Goal: Task Accomplishment & Management: Use online tool/utility

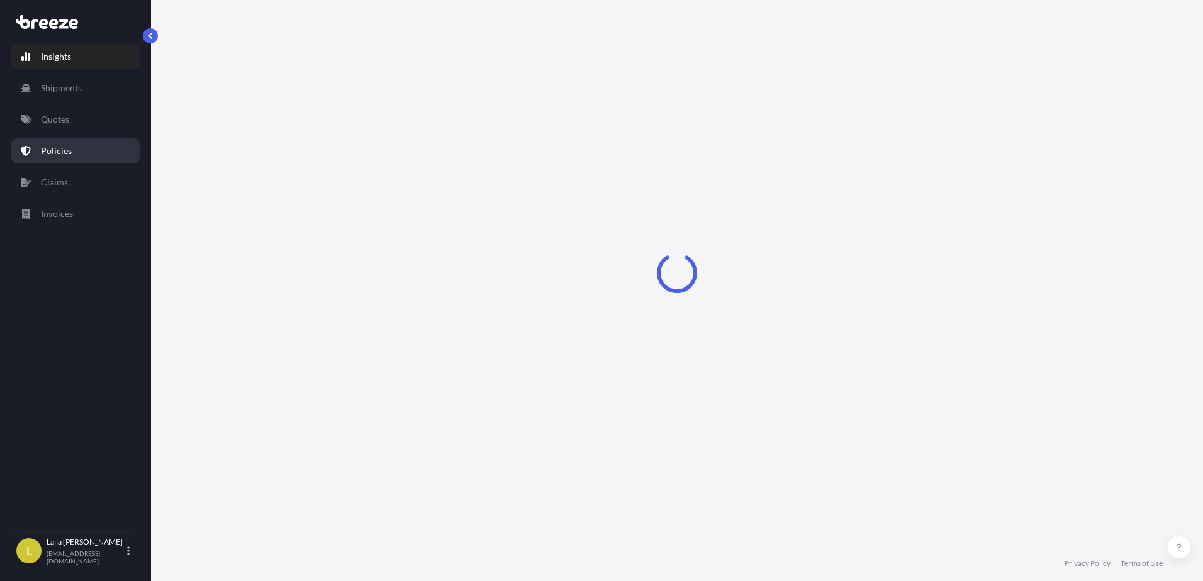
click at [84, 147] on link "Policies" at bounding box center [76, 150] width 130 height 25
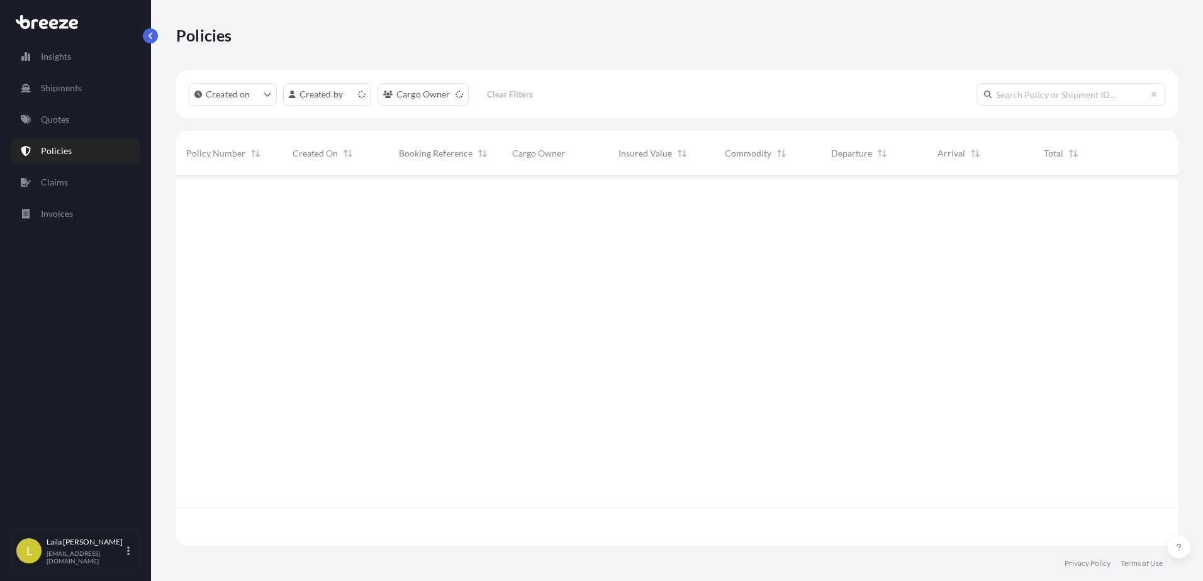
scroll to position [367, 992]
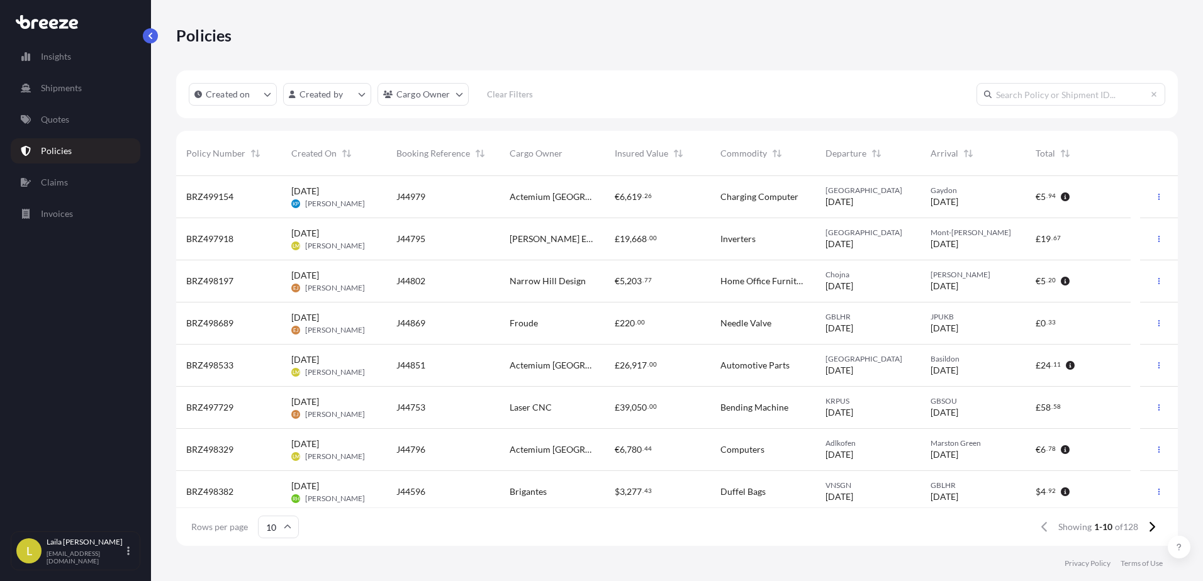
click at [441, 245] on div "J44795" at bounding box center [442, 239] width 113 height 42
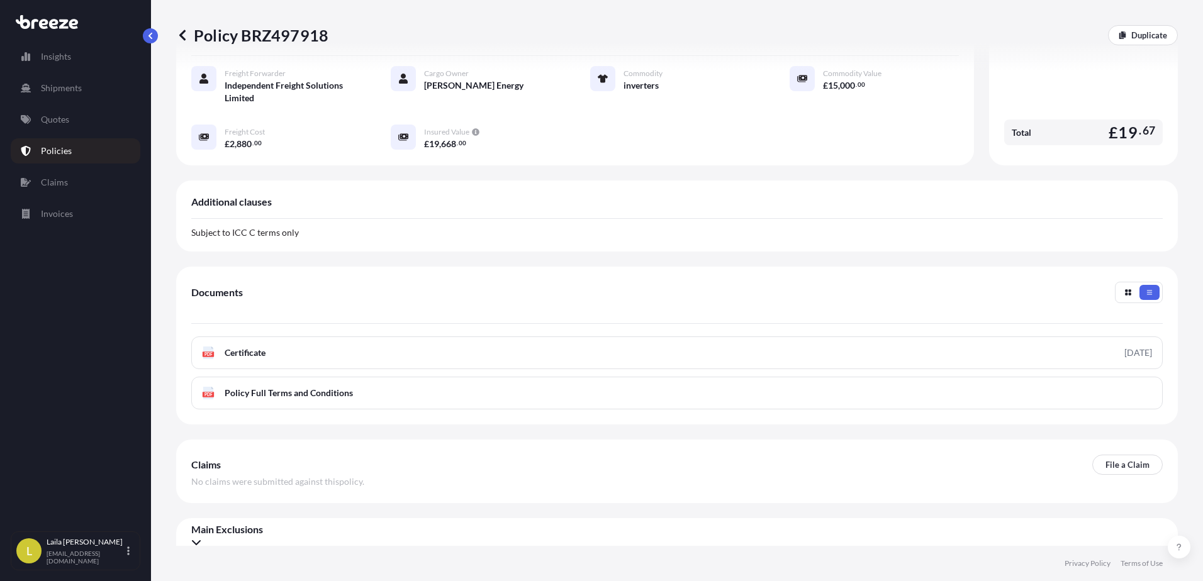
scroll to position [136, 0]
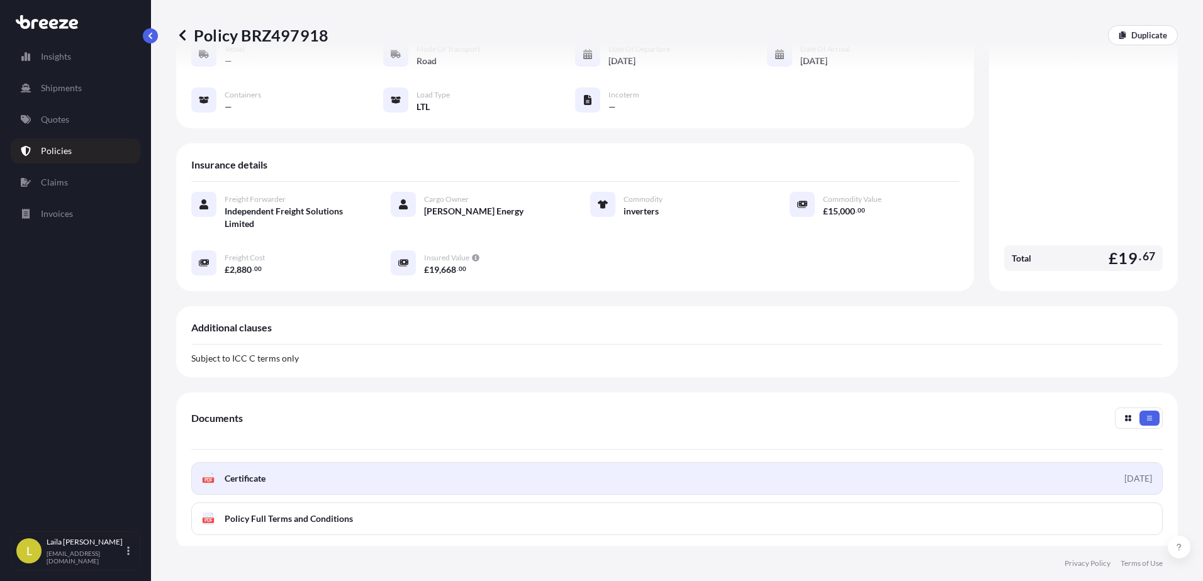
click at [643, 481] on link "PDF Certificate [DATE]" at bounding box center [676, 478] width 971 height 33
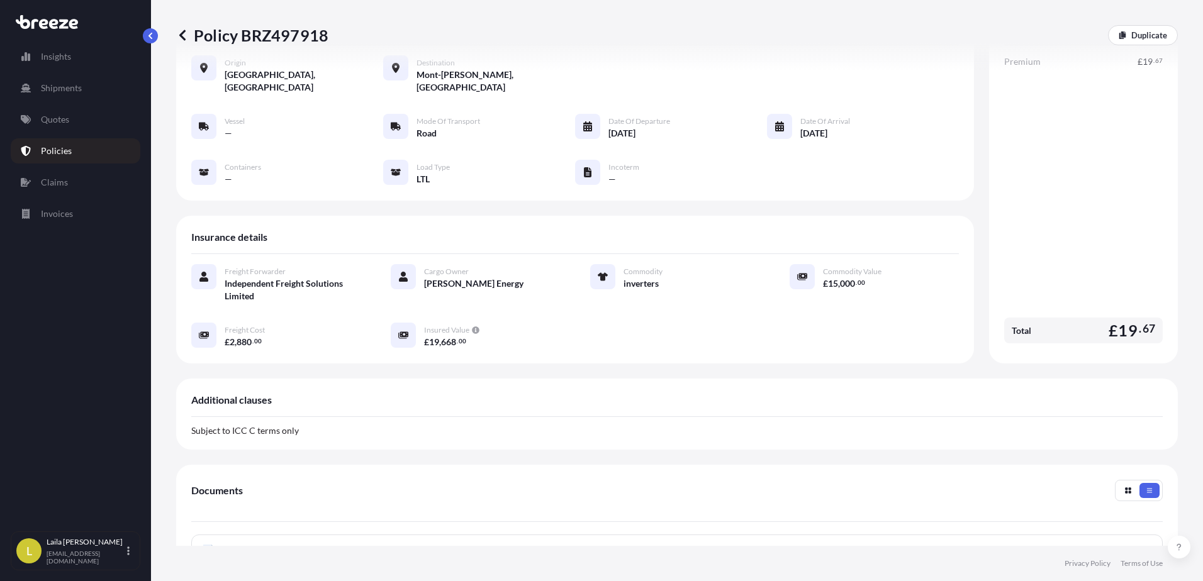
scroll to position [0, 0]
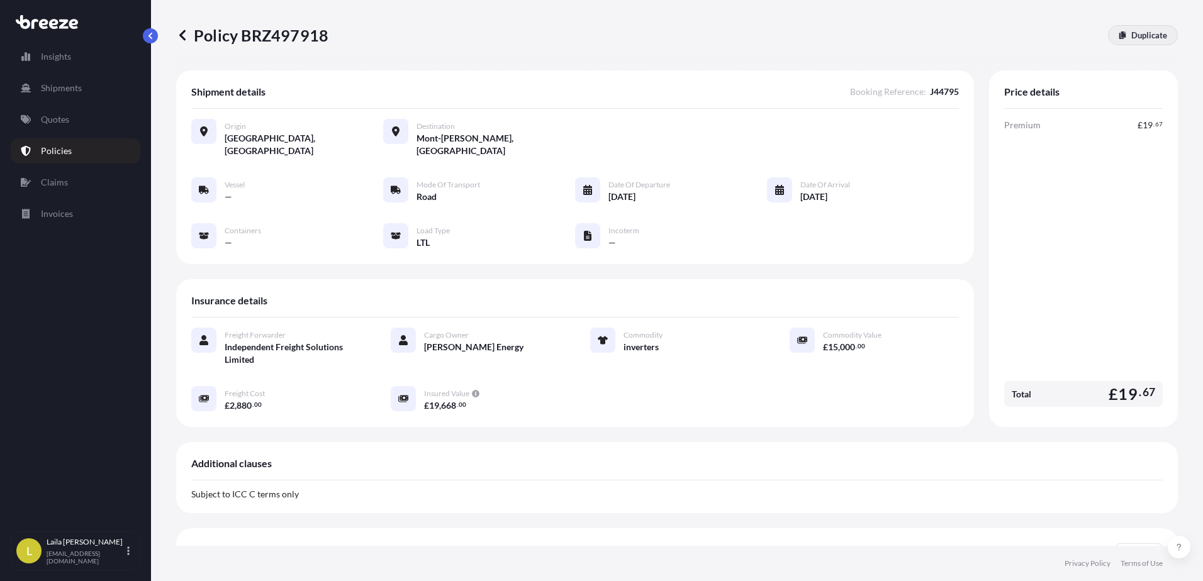
click at [1131, 35] on p "Duplicate" at bounding box center [1149, 35] width 36 height 13
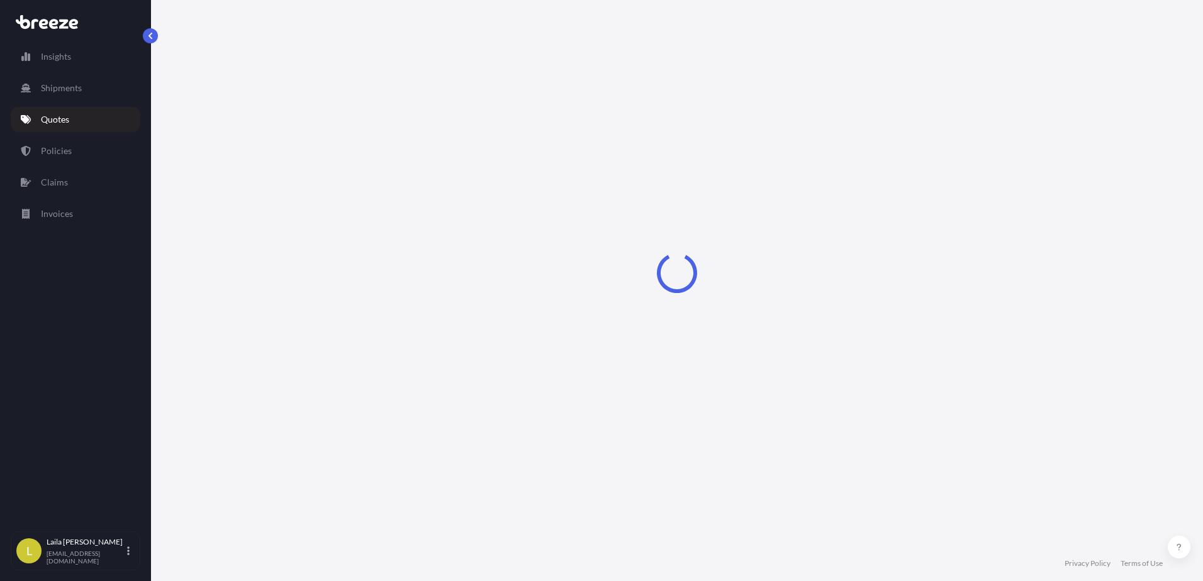
select select "Road"
select select "1"
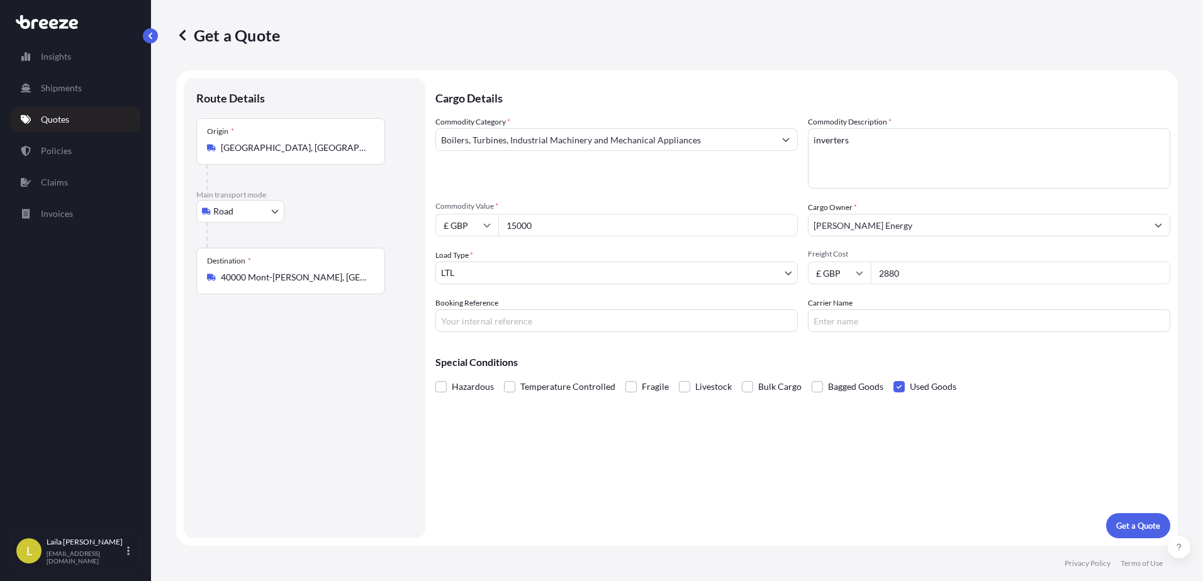
click at [178, 34] on icon at bounding box center [182, 35] width 13 height 13
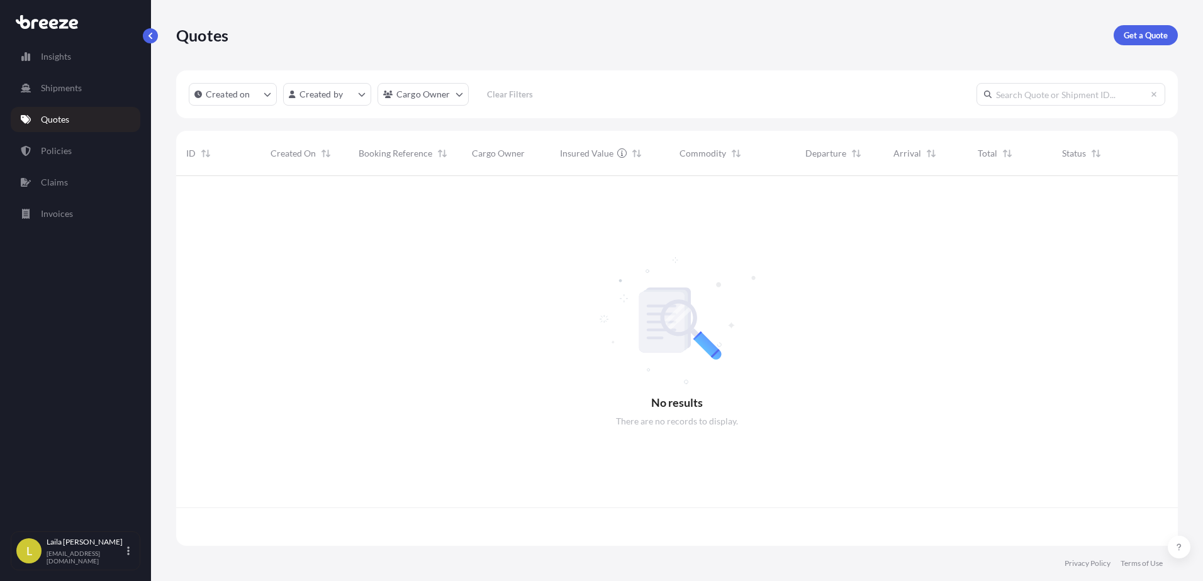
scroll to position [367, 992]
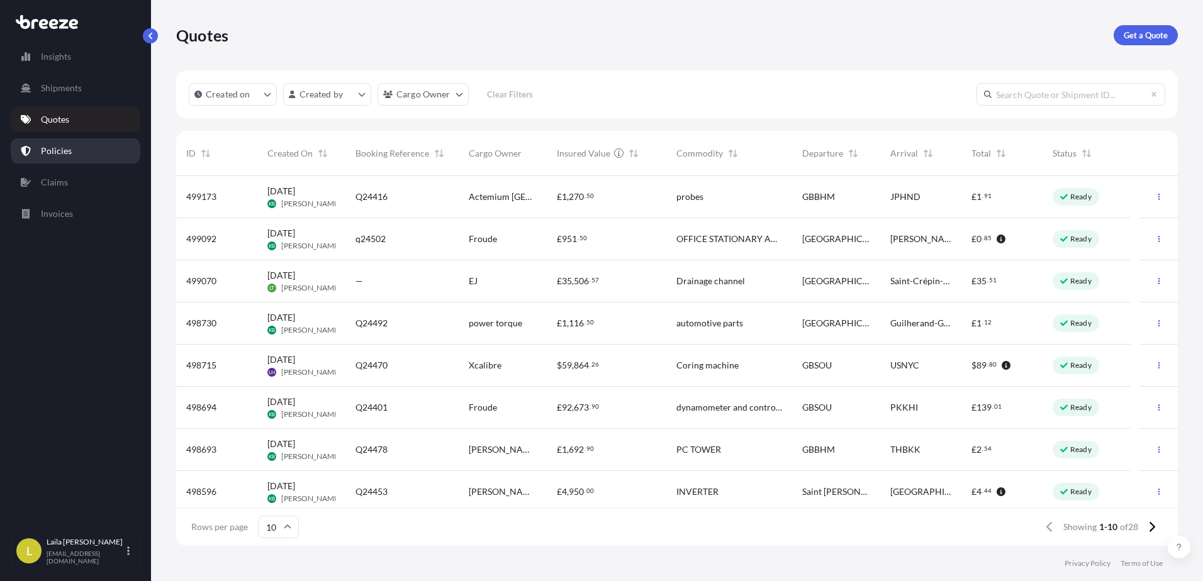
click at [79, 162] on link "Policies" at bounding box center [76, 150] width 130 height 25
